Goal: Information Seeking & Learning: Learn about a topic

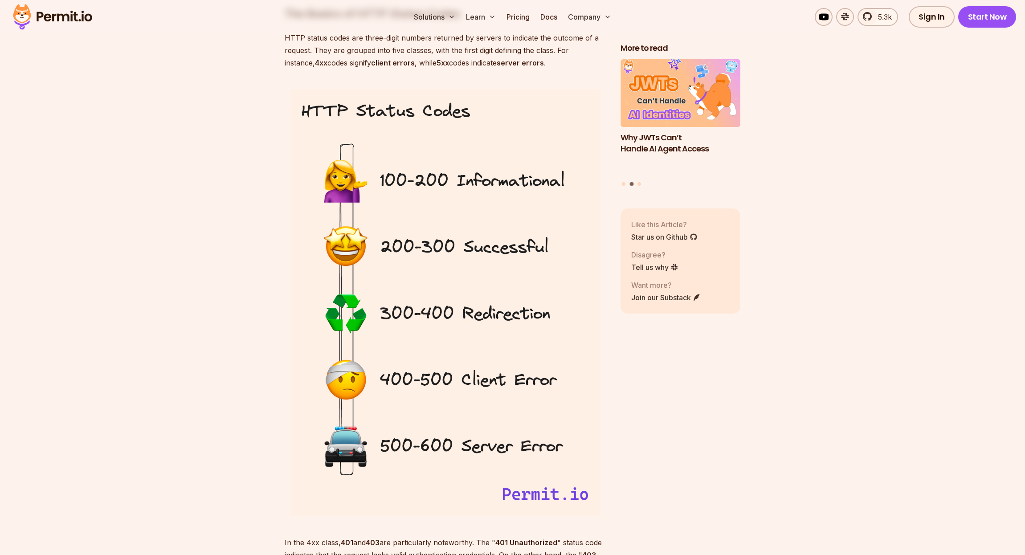
scroll to position [1090, 0]
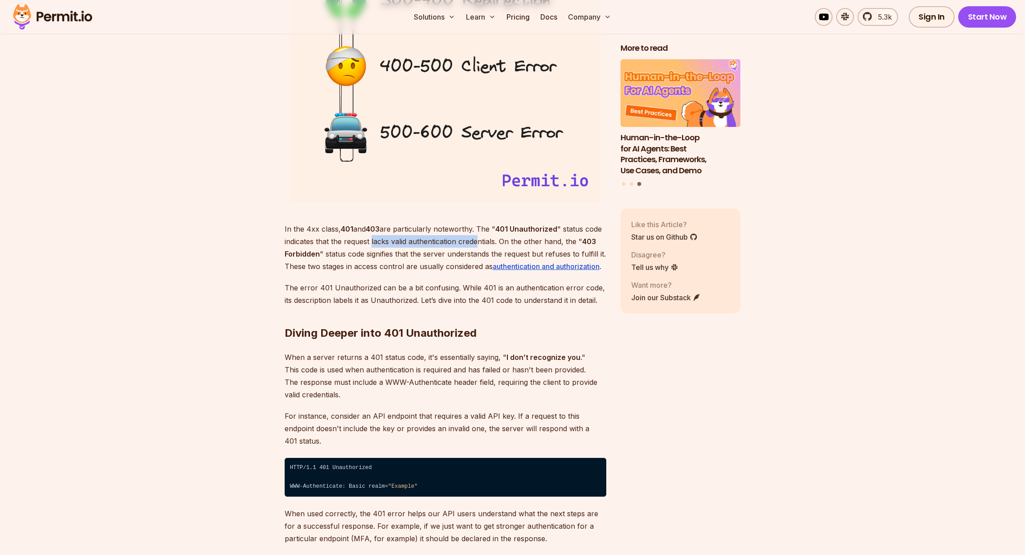
drag, startPoint x: 472, startPoint y: 243, endPoint x: 372, endPoint y: 245, distance: 99.8
click at [372, 245] on p "In the 4xx class, 401 and 403 are particularly noteworthy. The " 401 Unauthoriz…" at bounding box center [446, 248] width 322 height 50
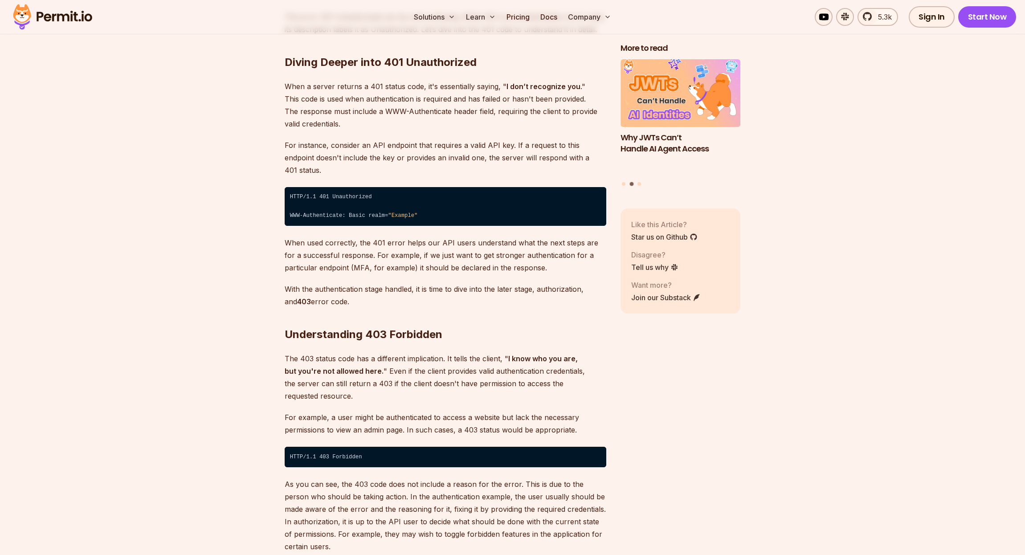
scroll to position [1440, 0]
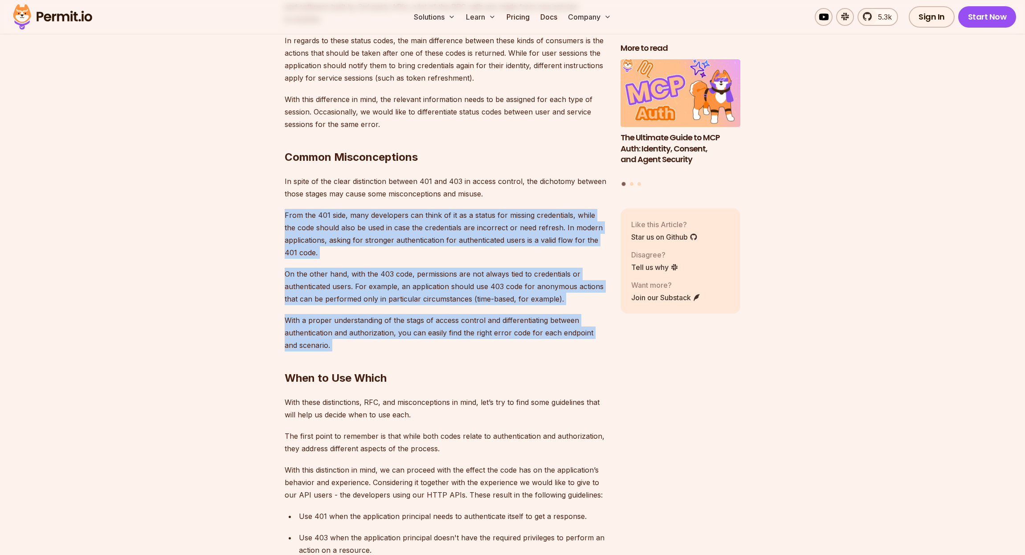
drag, startPoint x: 347, startPoint y: 332, endPoint x: 519, endPoint y: 167, distance: 238.8
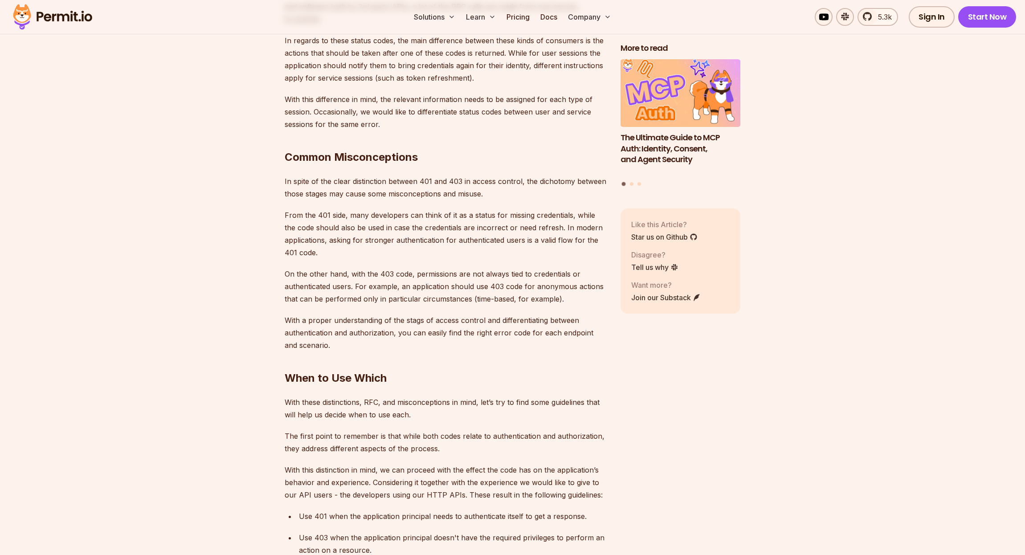
click at [519, 175] on p "In spite of the clear distinction between 401 and 403 in access control, the di…" at bounding box center [446, 187] width 322 height 25
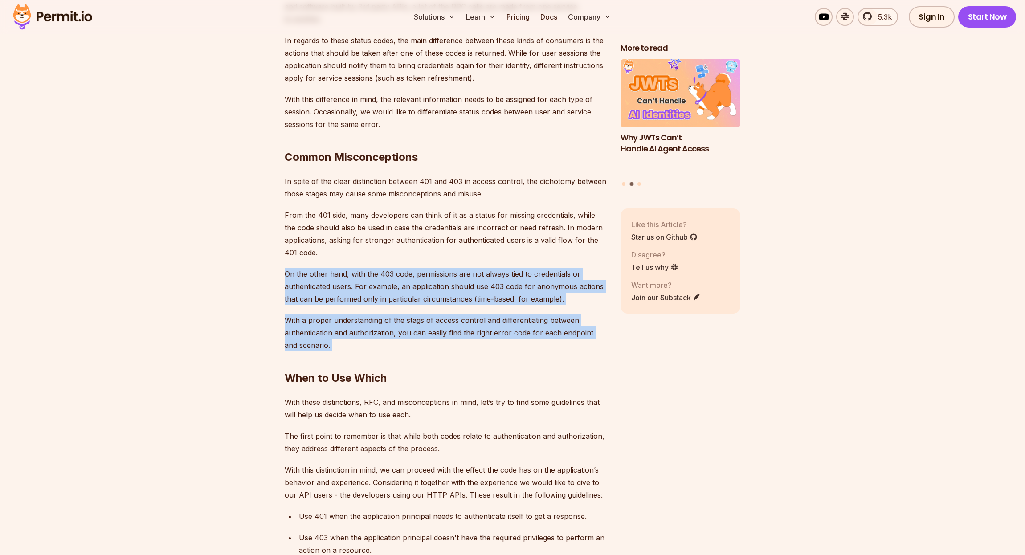
drag, startPoint x: 327, startPoint y: 319, endPoint x: 367, endPoint y: 226, distance: 101.5
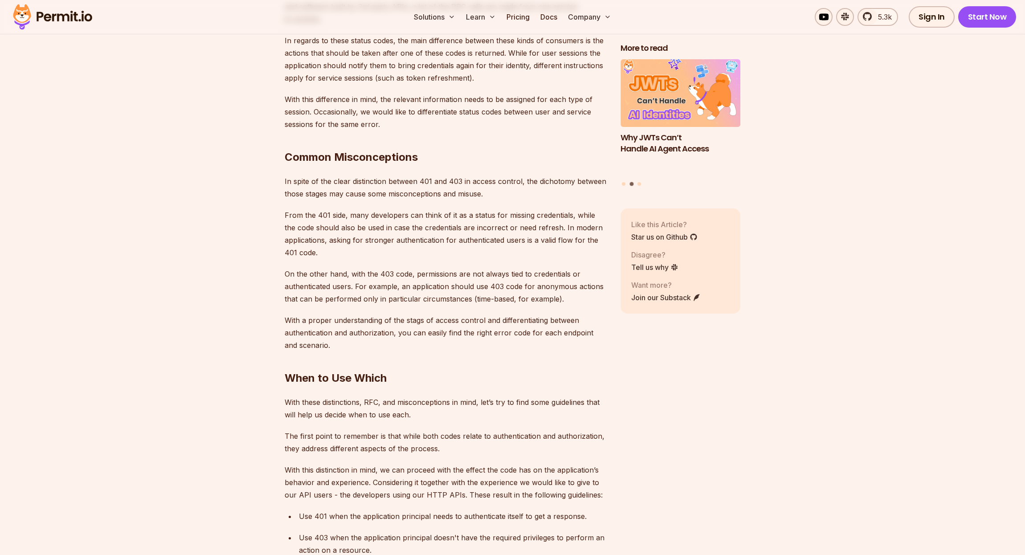
click at [367, 226] on p "From the 401 side, many developers can think of it as a status for missing cred…" at bounding box center [446, 234] width 322 height 50
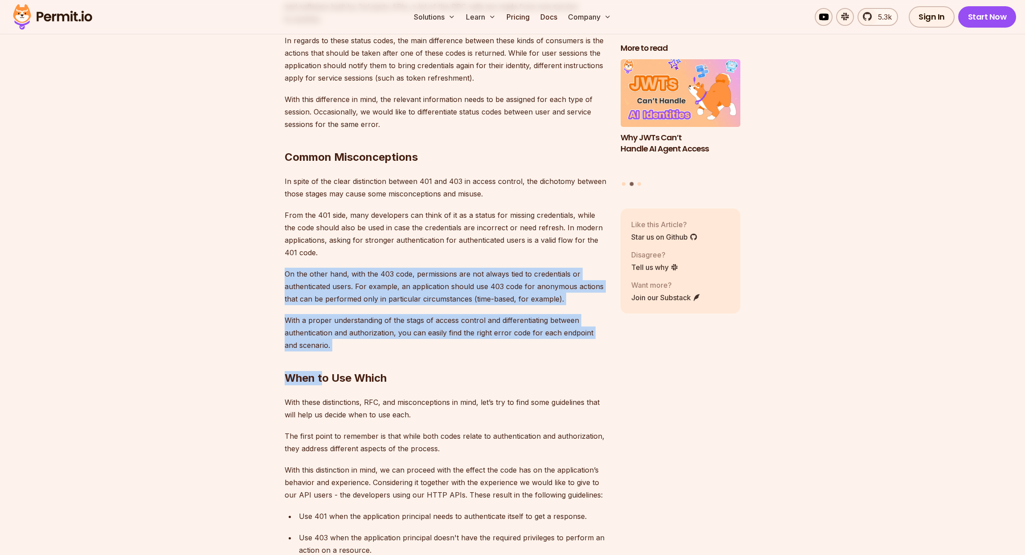
drag, startPoint x: 350, startPoint y: 261, endPoint x: 323, endPoint y: 359, distance: 102.2
click at [330, 337] on h2 "When to Use Which" at bounding box center [446, 360] width 322 height 50
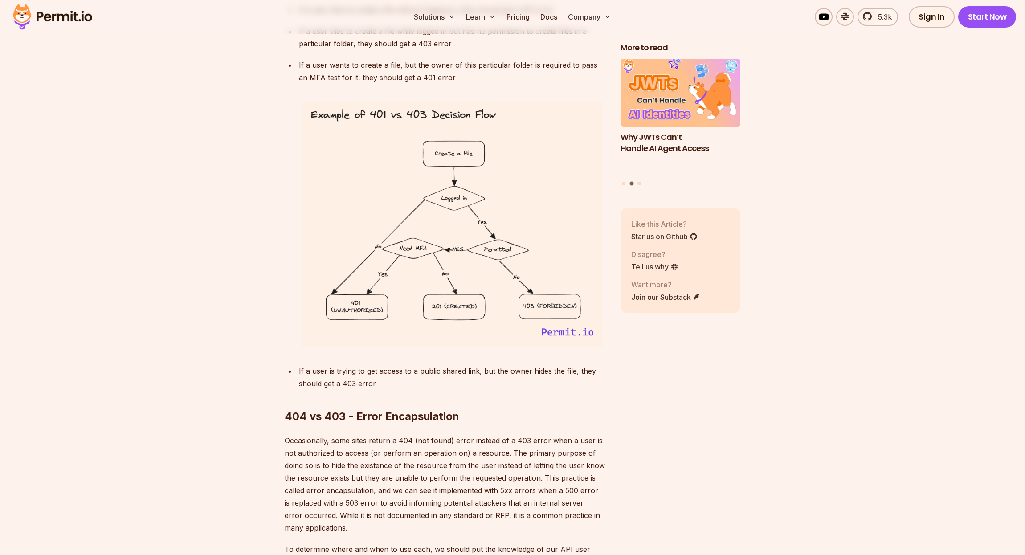
scroll to position [3122, 0]
